Goal: Task Accomplishment & Management: Complete application form

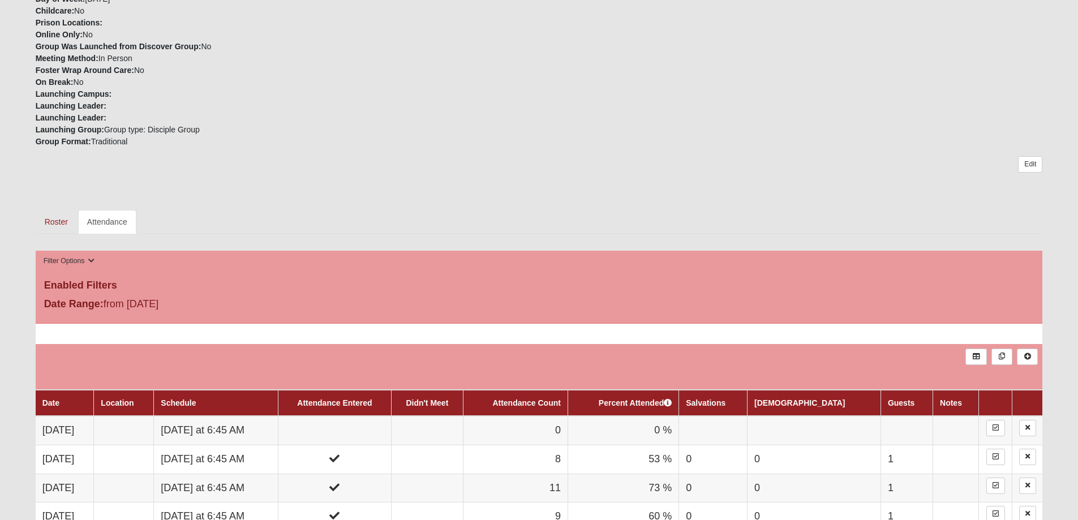
scroll to position [340, 0]
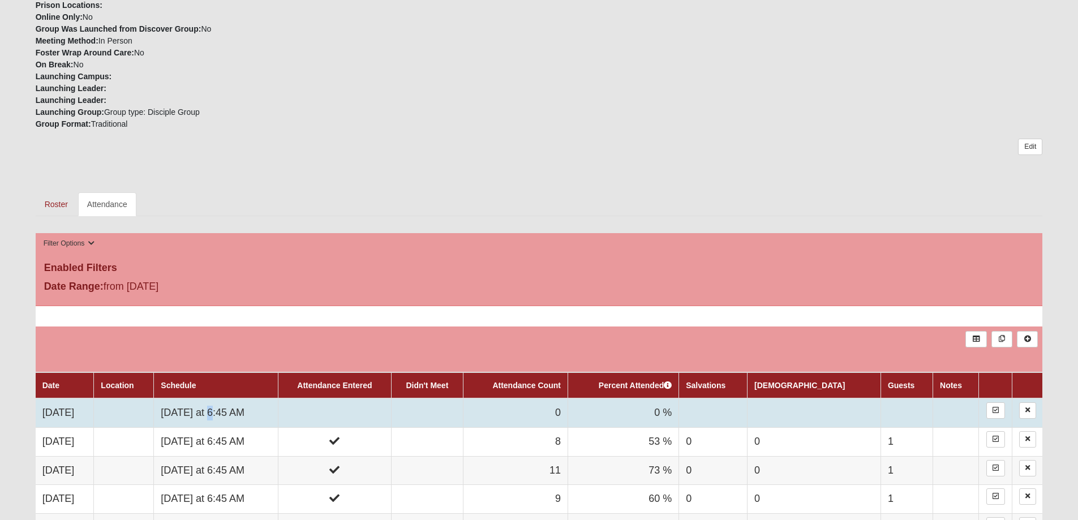
click at [241, 406] on td "[DATE] at 6:45 AM" at bounding box center [216, 412] width 124 height 29
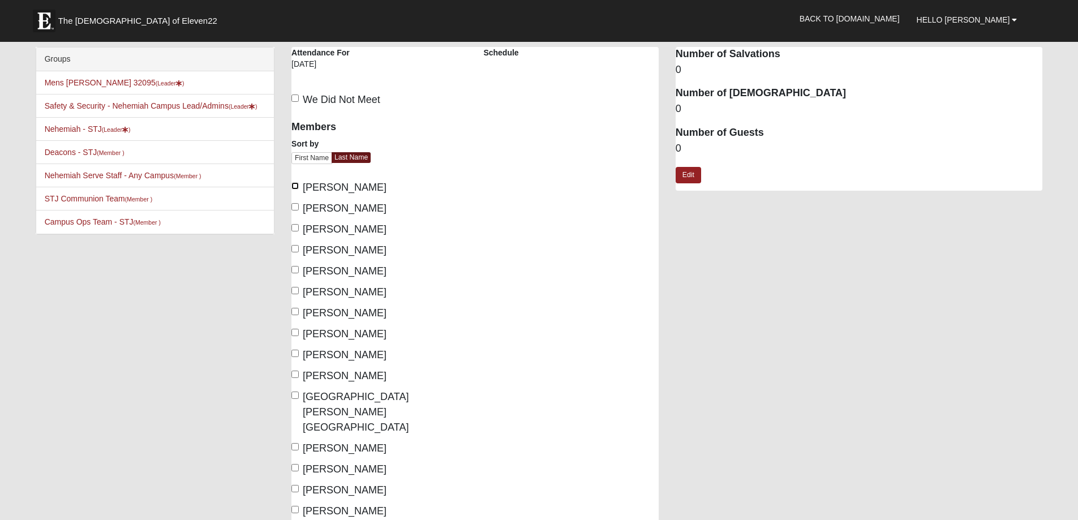
click at [296, 185] on input "Barnes, Jason" at bounding box center [294, 185] width 7 height 7
checkbox input "true"
click at [295, 229] on input "Bentley, Lee" at bounding box center [294, 227] width 7 height 7
checkbox input "true"
click at [294, 270] on input "Dimmick, Tom" at bounding box center [294, 269] width 7 height 7
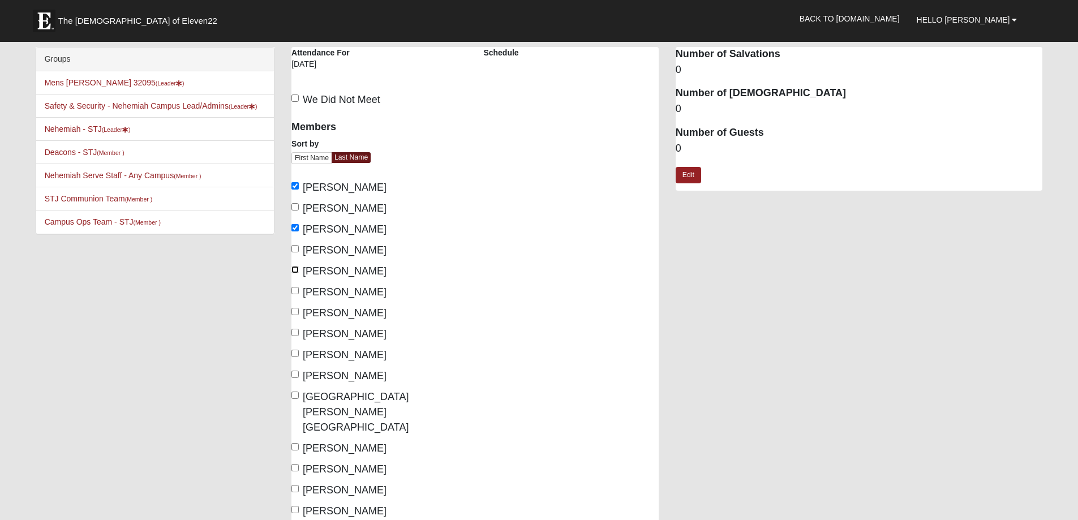
checkbox input "true"
click at [294, 374] on input "McClellan, Mark" at bounding box center [294, 374] width 7 height 7
checkbox input "true"
click at [297, 443] on input "Pucci, Armando" at bounding box center [294, 446] width 7 height 7
checkbox input "true"
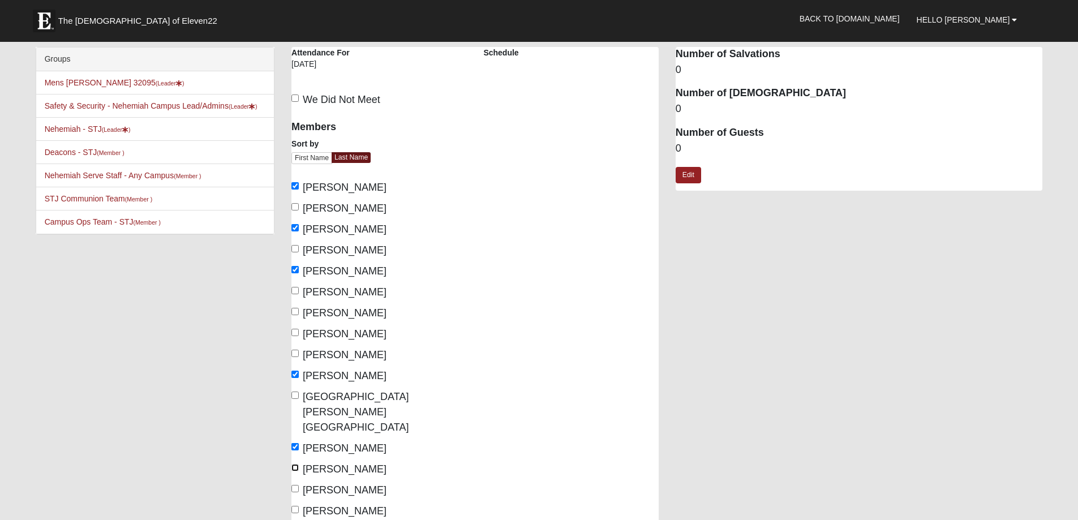
click at [296, 464] on input "Rodgers, Frank" at bounding box center [294, 467] width 7 height 7
checkbox input "true"
click at [295, 485] on input "Rodgers, Jeff" at bounding box center [294, 488] width 7 height 7
checkbox input "true"
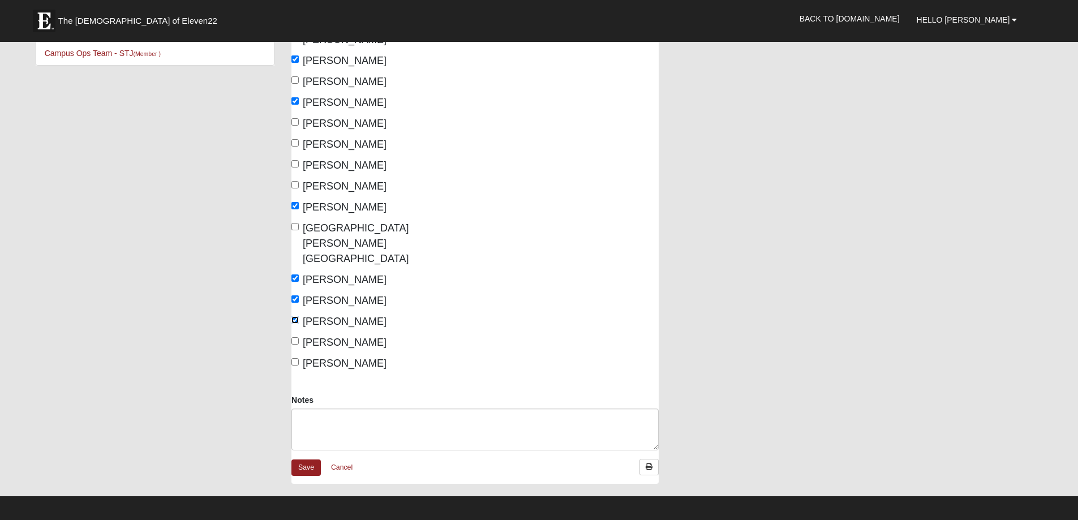
scroll to position [170, 0]
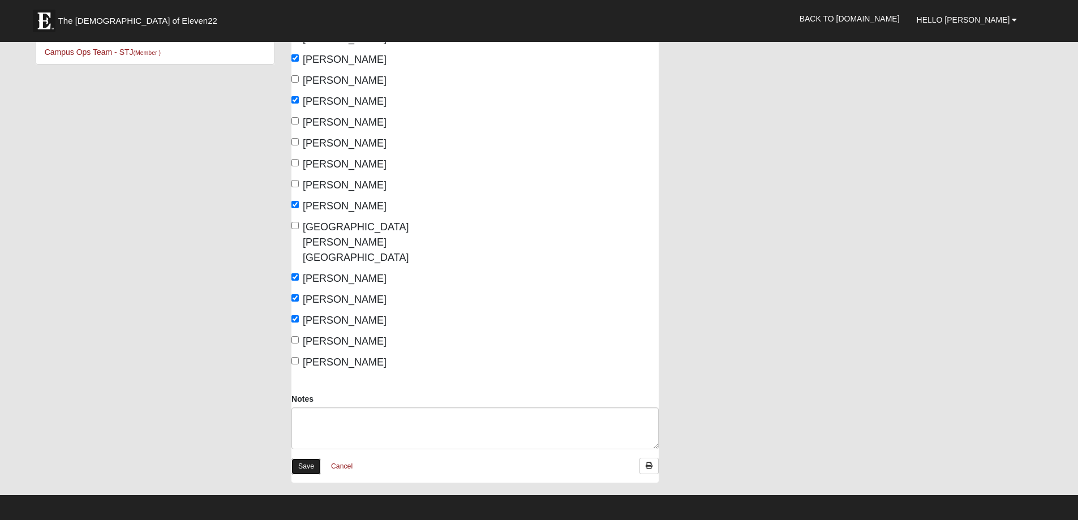
click at [307, 458] on link "Save" at bounding box center [305, 466] width 29 height 16
